Goal: Information Seeking & Learning: Compare options

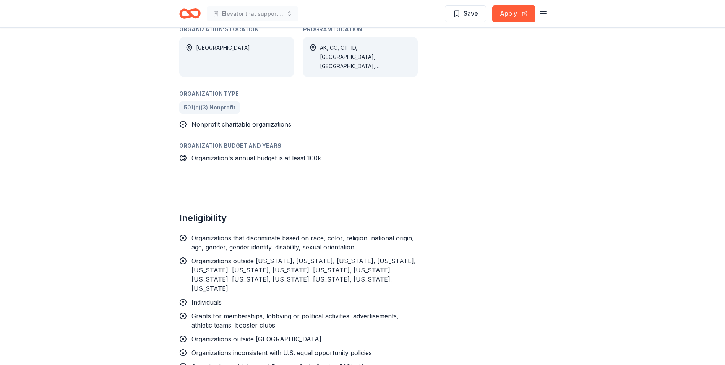
scroll to position [504, 0]
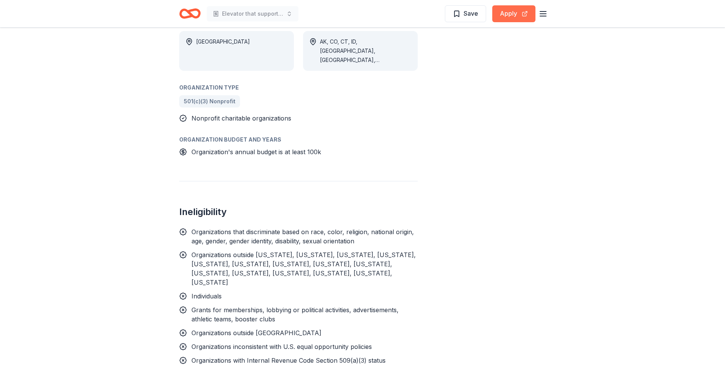
click at [511, 17] on button "Apply" at bounding box center [513, 13] width 43 height 17
click at [514, 16] on button "Apply" at bounding box center [513, 13] width 43 height 17
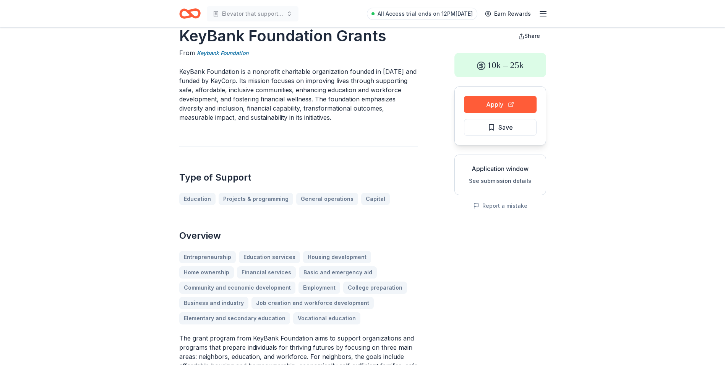
scroll to position [0, 0]
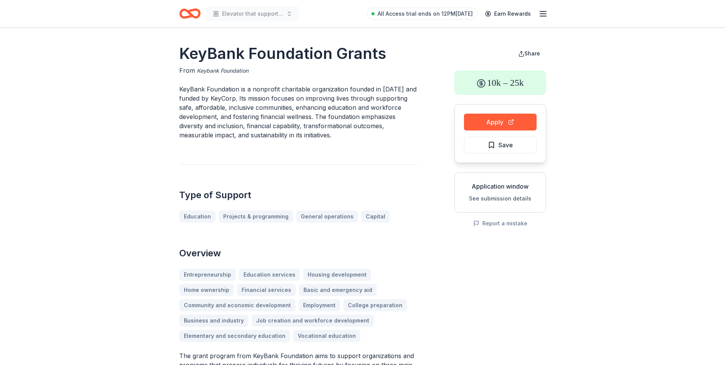
click at [228, 68] on link "Keybank Foundation" at bounding box center [223, 70] width 52 height 9
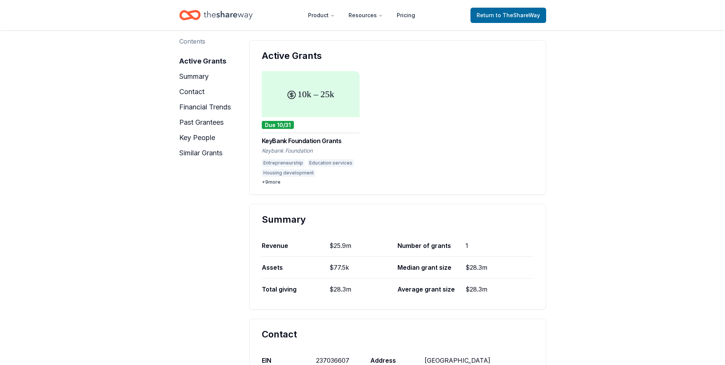
scroll to position [66, 0]
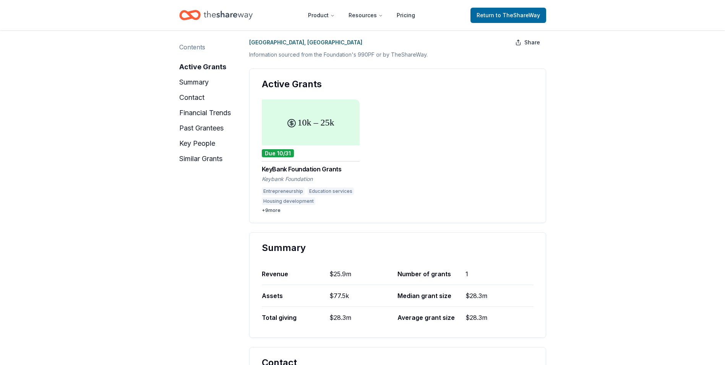
click at [302, 123] on div "10k – 25k" at bounding box center [311, 122] width 98 height 46
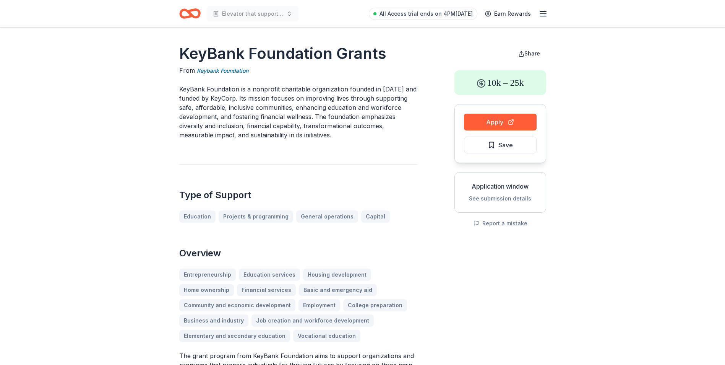
click at [500, 198] on button "See submission details" at bounding box center [500, 198] width 62 height 9
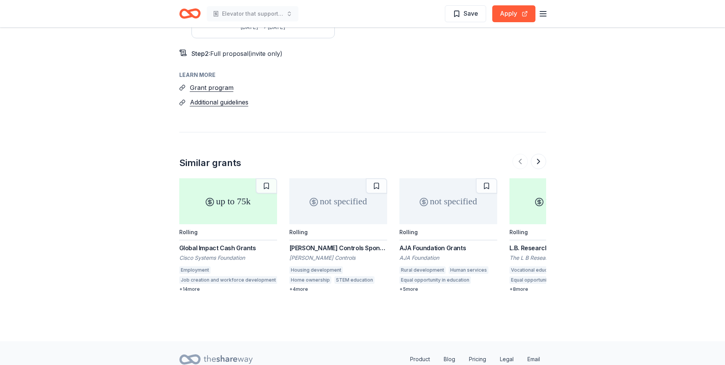
scroll to position [962, 0]
click at [226, 241] on div "Global Impact Cash Grants" at bounding box center [228, 245] width 98 height 9
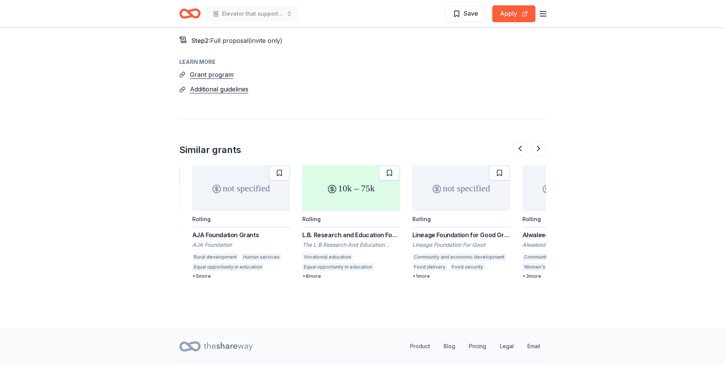
scroll to position [0, 215]
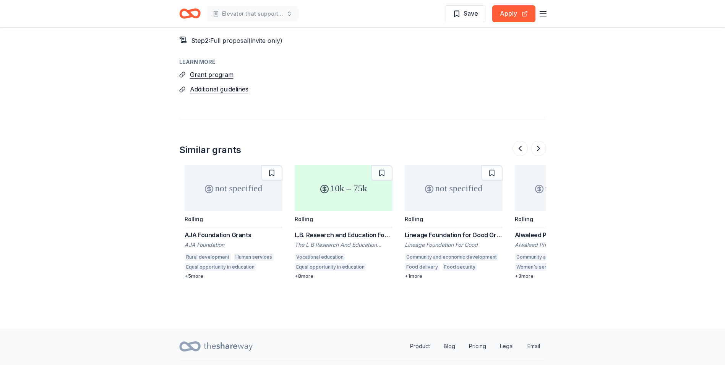
click at [210, 273] on div "Education services" at bounding box center [233, 277] width 46 height 8
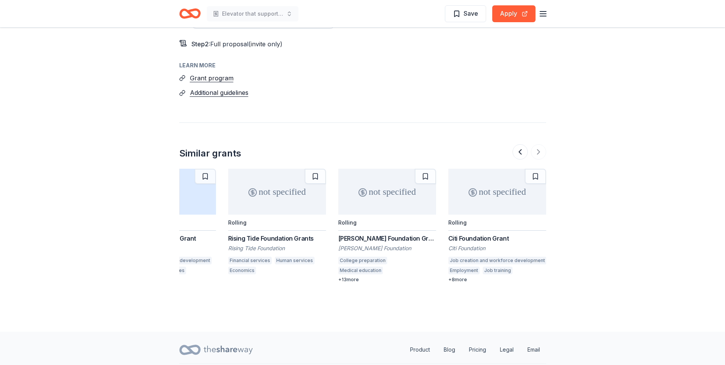
scroll to position [968, 0]
click at [476, 214] on div "not specified Rolling Citi Foundation Grant Citi Foundation Job creation and wo…" at bounding box center [497, 227] width 98 height 114
click at [517, 145] on button at bounding box center [520, 152] width 15 height 15
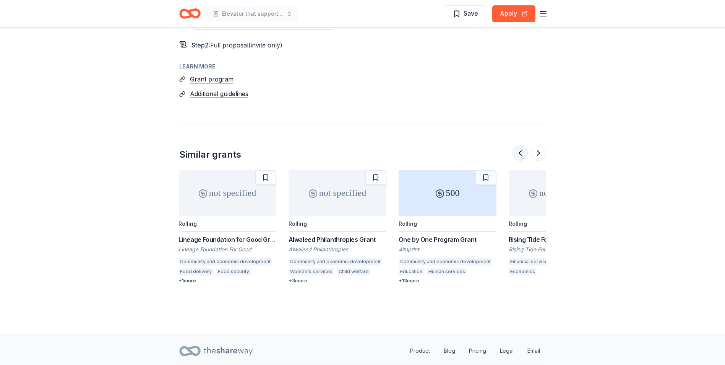
scroll to position [0, 440]
click at [187, 278] on div "+ 1 more" at bounding box center [228, 281] width 98 height 6
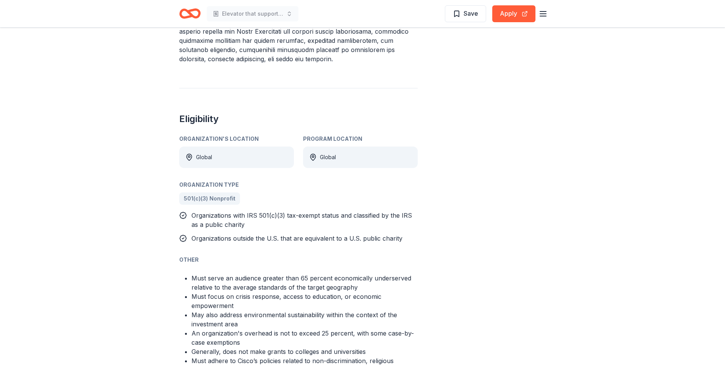
scroll to position [433, 0]
click at [508, 8] on button "Apply" at bounding box center [513, 13] width 43 height 17
click at [511, 16] on button "Apply" at bounding box center [513, 13] width 43 height 17
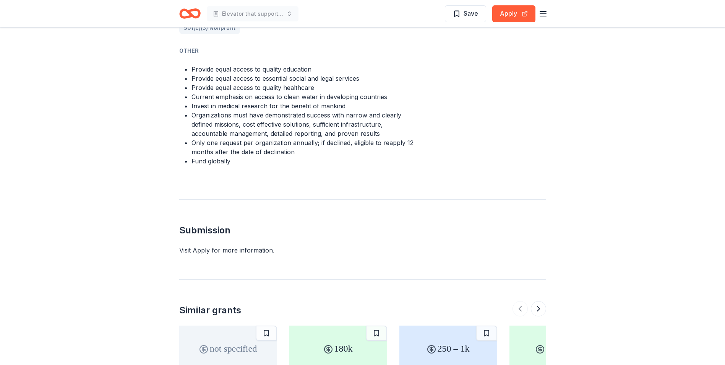
scroll to position [559, 0]
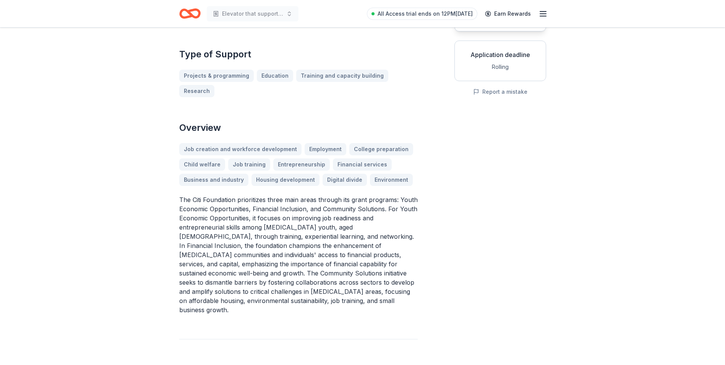
scroll to position [148, 0]
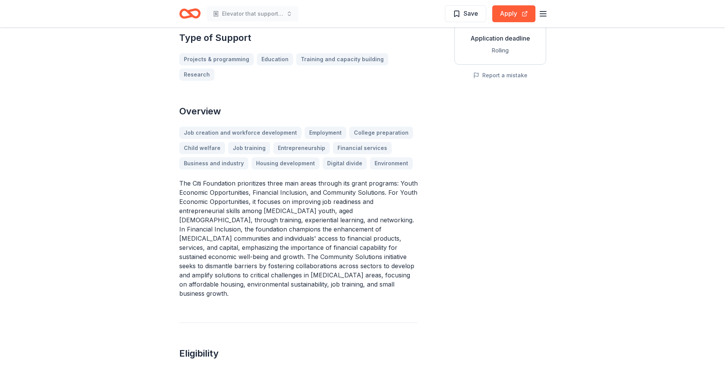
drag, startPoint x: 334, startPoint y: 269, endPoint x: 167, endPoint y: 169, distance: 193.9
click at [182, 179] on p "The Citi Foundation prioritizes three main areas through its grant programs: Yo…" at bounding box center [298, 238] width 239 height 119
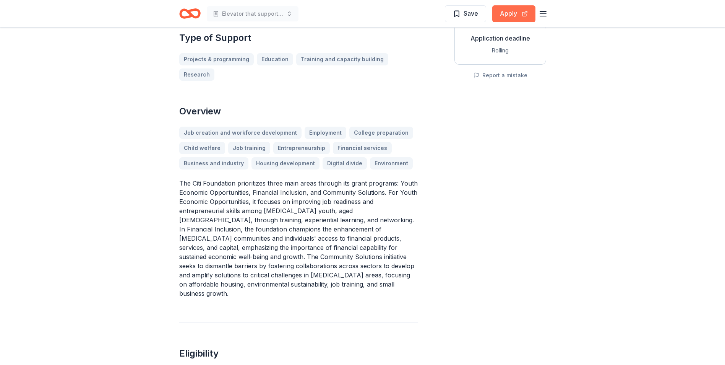
click at [509, 13] on button "Apply" at bounding box center [513, 13] width 43 height 17
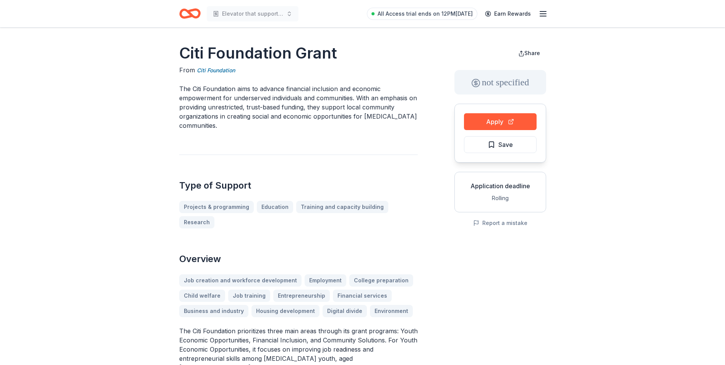
scroll to position [0, 0]
click at [495, 121] on button "Apply" at bounding box center [500, 122] width 73 height 17
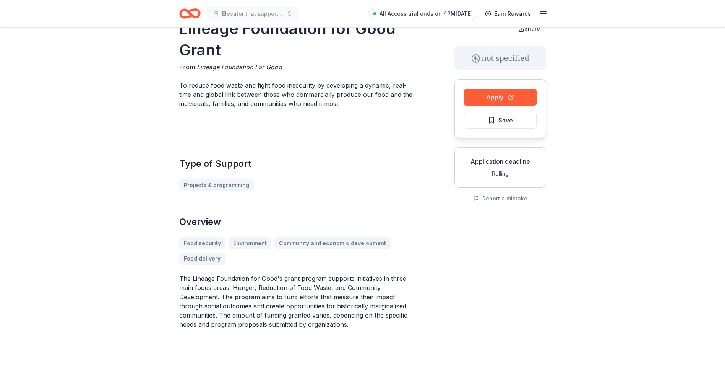
scroll to position [27, 0]
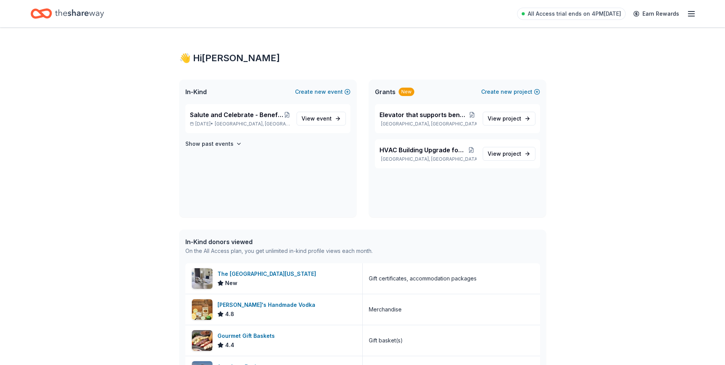
click at [54, 13] on div "Home" at bounding box center [67, 14] width 73 height 18
